Goal: Task Accomplishment & Management: Use online tool/utility

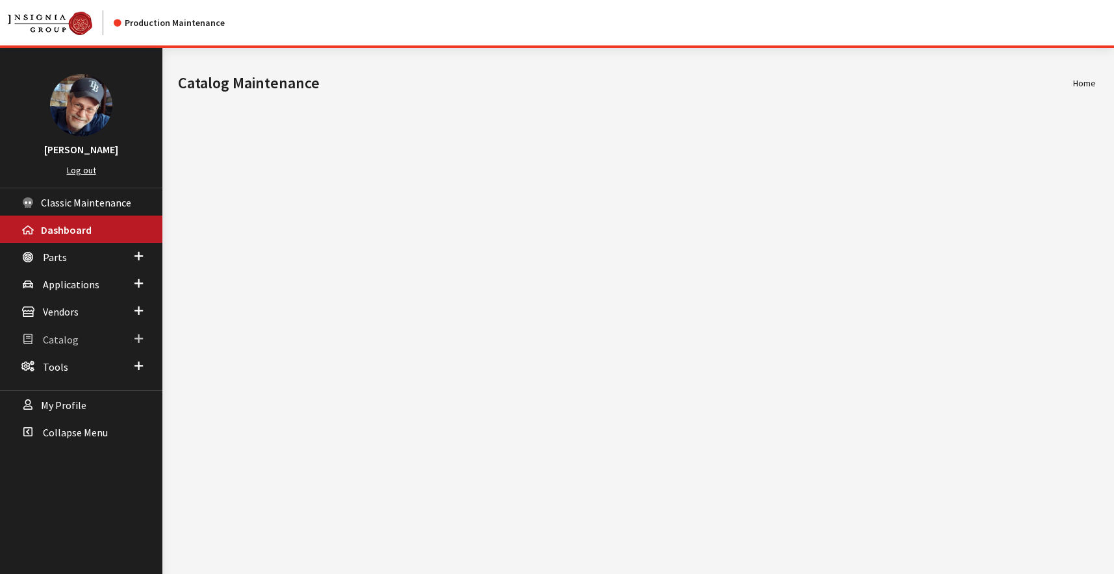
click at [61, 341] on span "Catalog" at bounding box center [61, 339] width 36 height 13
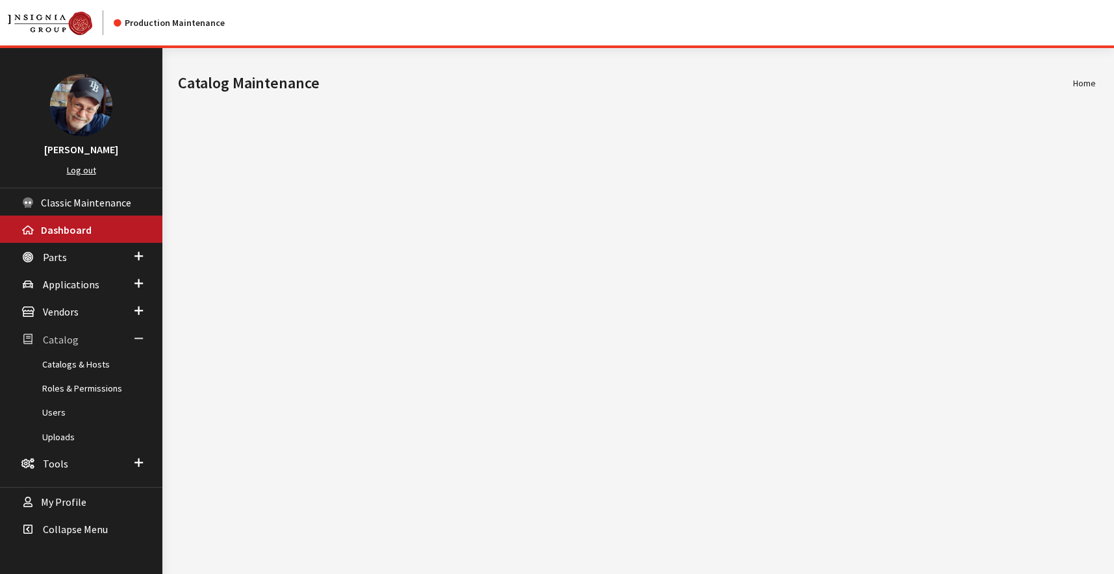
click at [62, 344] on span "Catalog" at bounding box center [61, 339] width 36 height 13
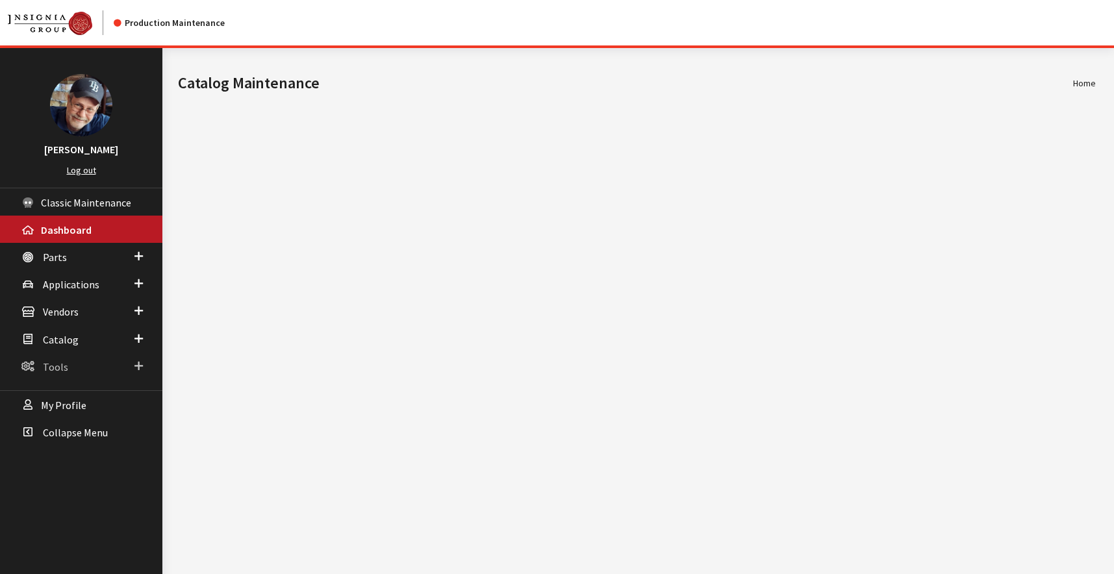
click at [55, 365] on span "Tools" at bounding box center [55, 367] width 25 height 13
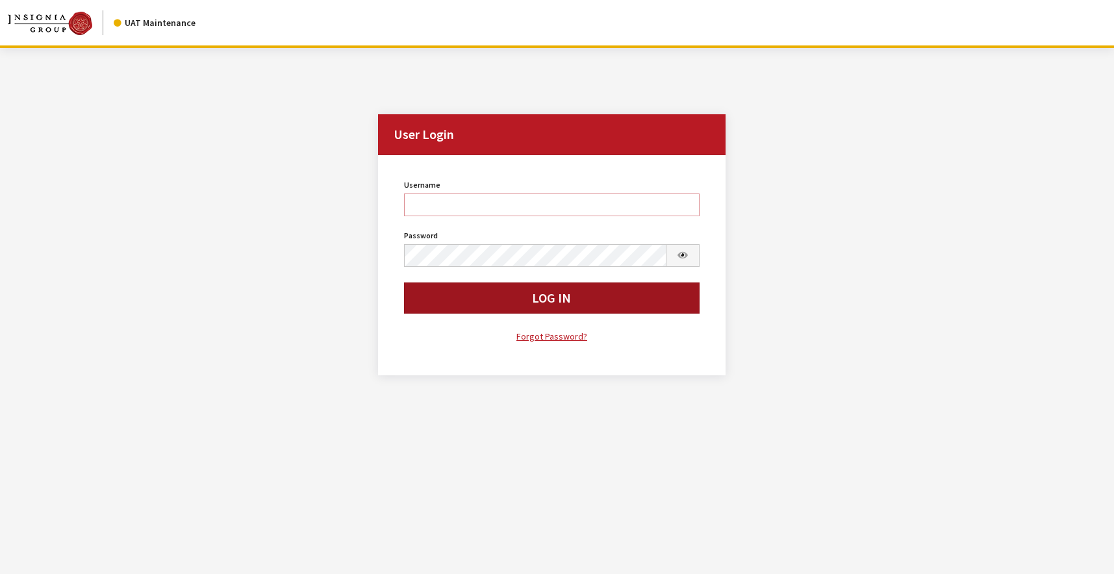
type input "rgoodwin"
click at [475, 301] on button "Log In" at bounding box center [551, 298] width 295 height 31
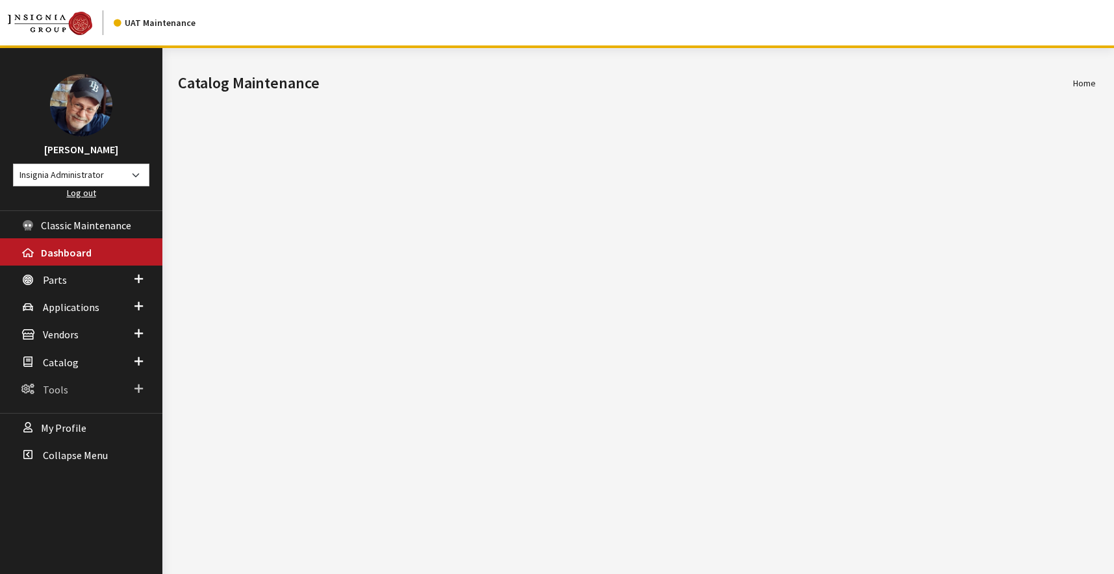
click at [52, 390] on span "Tools" at bounding box center [55, 389] width 25 height 13
click at [74, 487] on link "Provider Testing" at bounding box center [81, 488] width 162 height 24
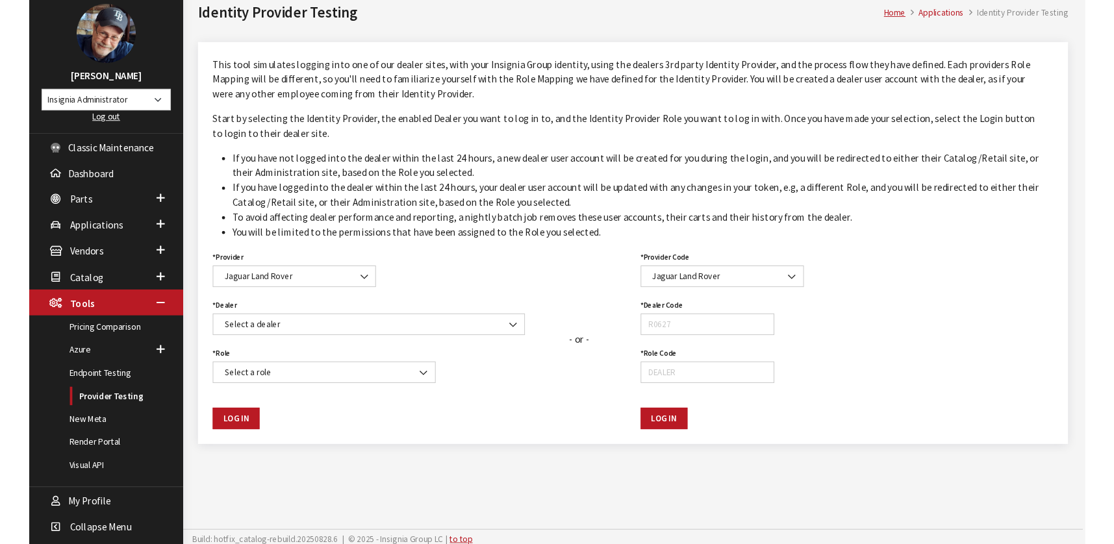
scroll to position [75, 0]
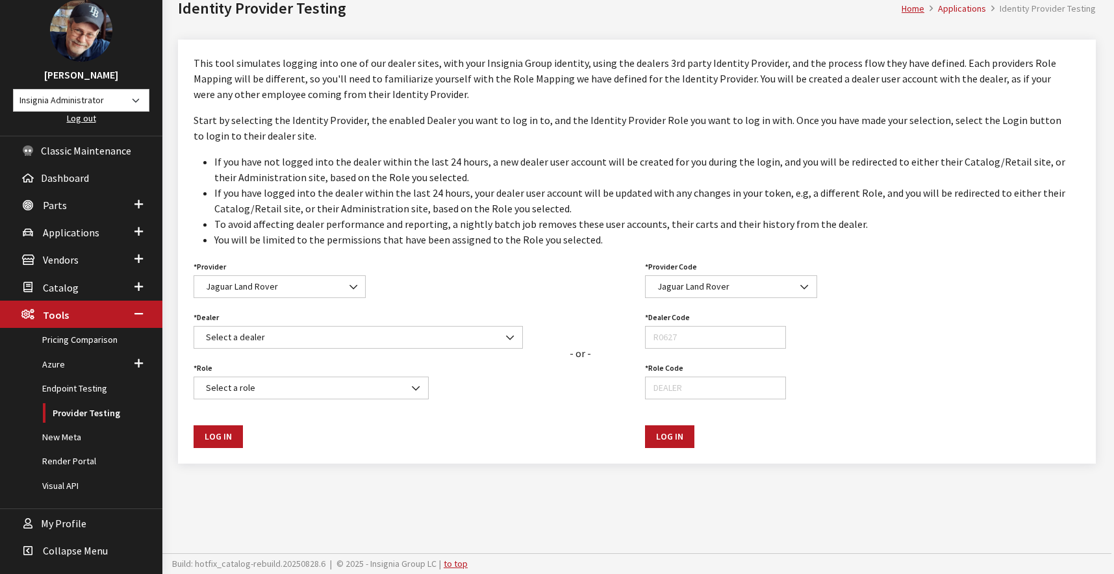
click at [378, 425] on div "Log In" at bounding box center [374, 429] width 376 height 38
